Goal: Task Accomplishment & Management: Manage account settings

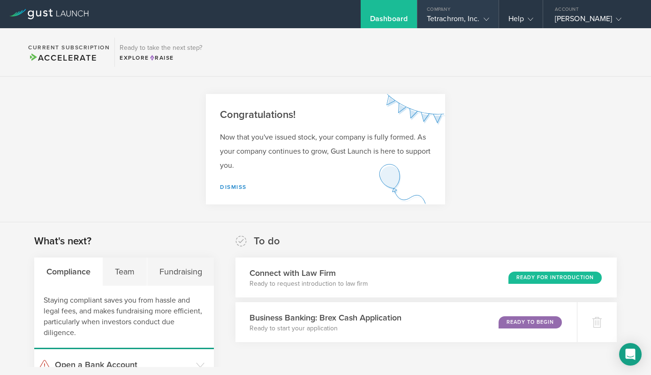
click at [490, 23] on div "Tetrachrom, Inc." at bounding box center [458, 21] width 81 height 14
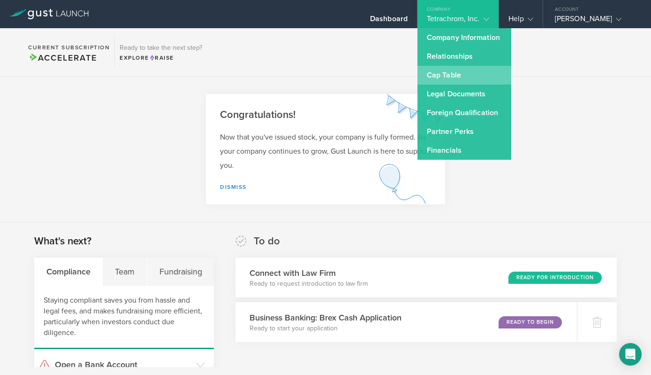
click at [464, 79] on link "Cap Table" at bounding box center [465, 75] width 94 height 19
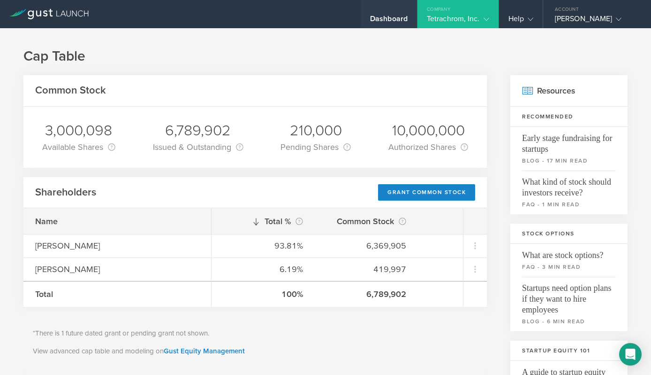
click at [393, 16] on div "Dashboard" at bounding box center [389, 21] width 38 height 14
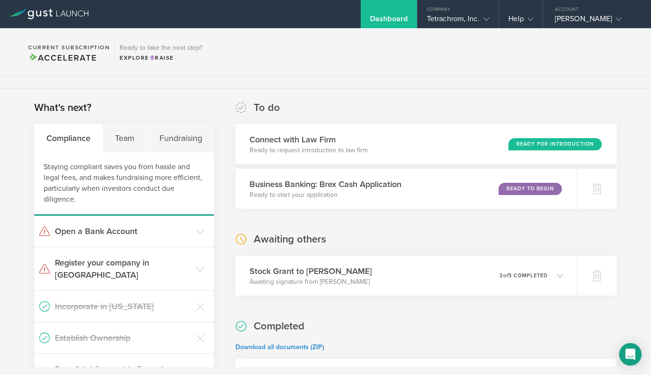
scroll to position [144, 0]
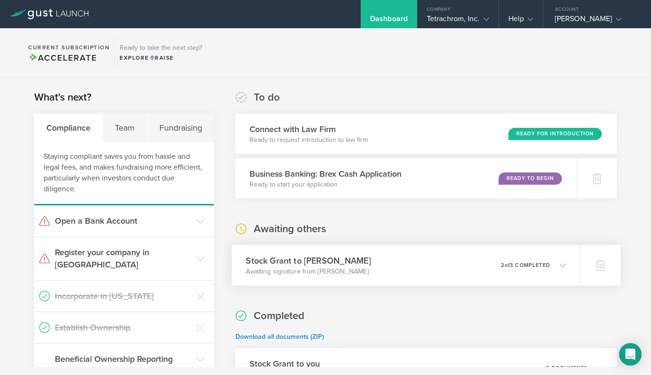
click at [564, 264] on icon at bounding box center [563, 265] width 6 height 6
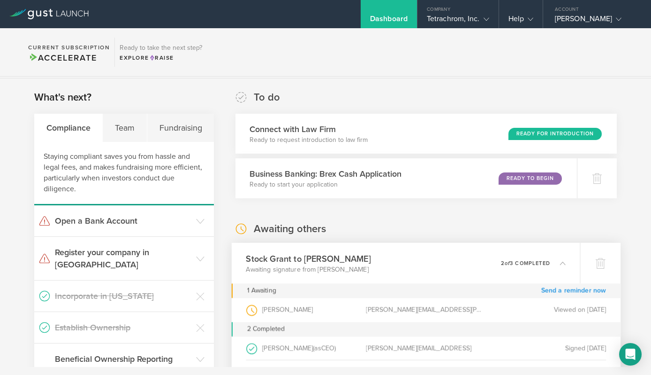
click at [570, 290] on link "Send a reminder now" at bounding box center [574, 290] width 65 height 15
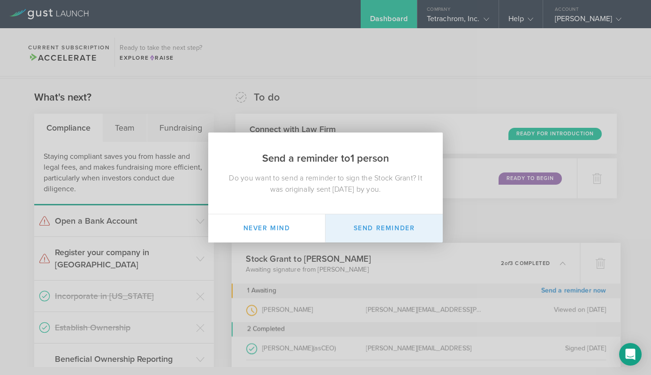
click at [399, 225] on button "Send Reminder" at bounding box center [384, 228] width 117 height 28
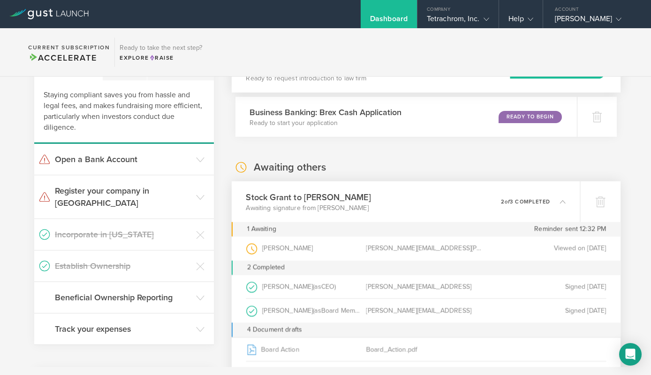
scroll to position [0, 0]
